Goal: Transaction & Acquisition: Purchase product/service

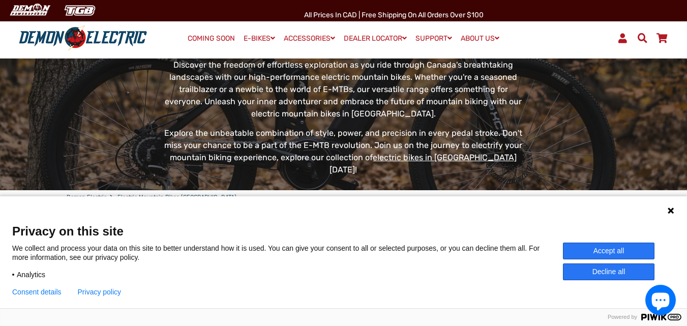
scroll to position [153, 0]
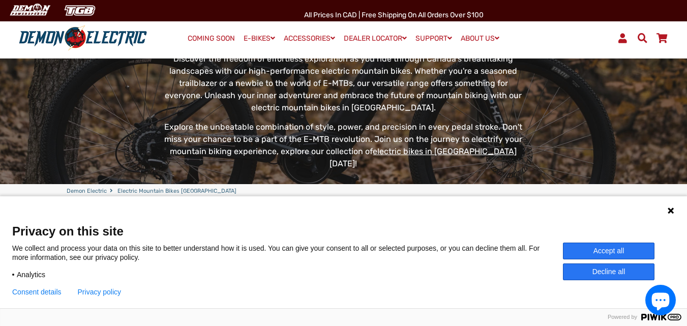
click at [634, 273] on button "Decline all" at bounding box center [609, 271] width 92 height 17
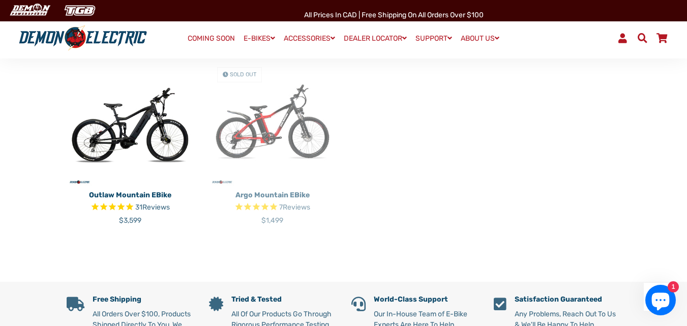
scroll to position [305, 0]
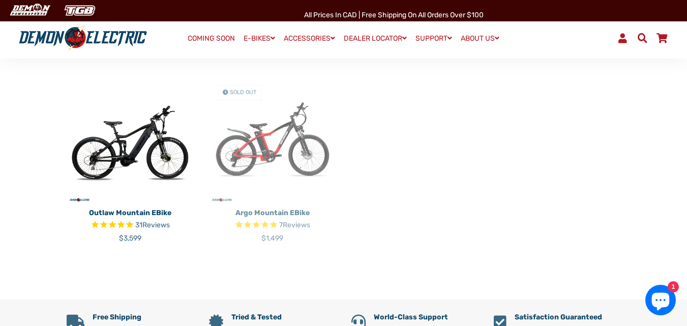
click at [278, 142] on img at bounding box center [272, 140] width 127 height 127
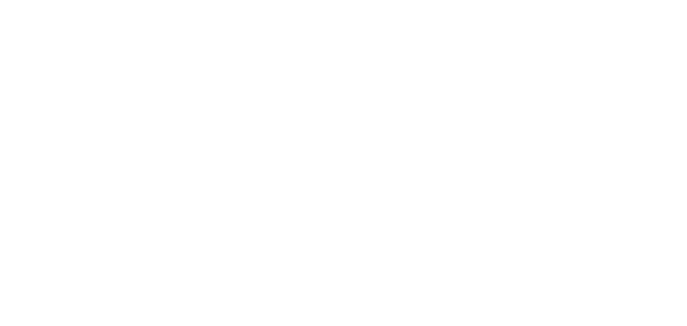
select select "******"
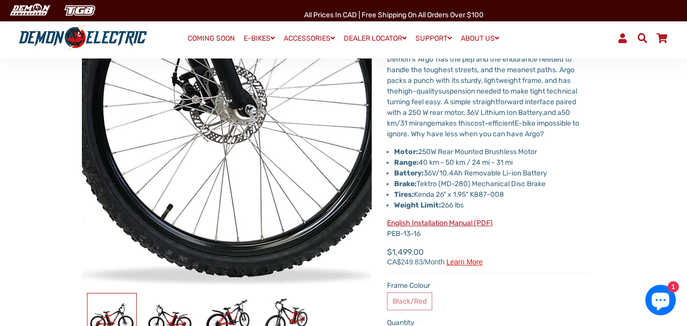
scroll to position [102, 0]
